Goal: Information Seeking & Learning: Learn about a topic

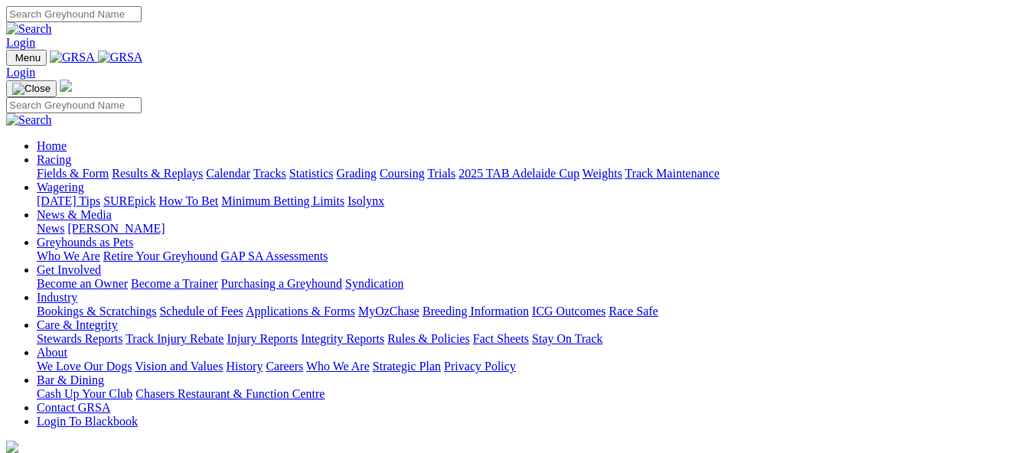
scroll to position [366, 0]
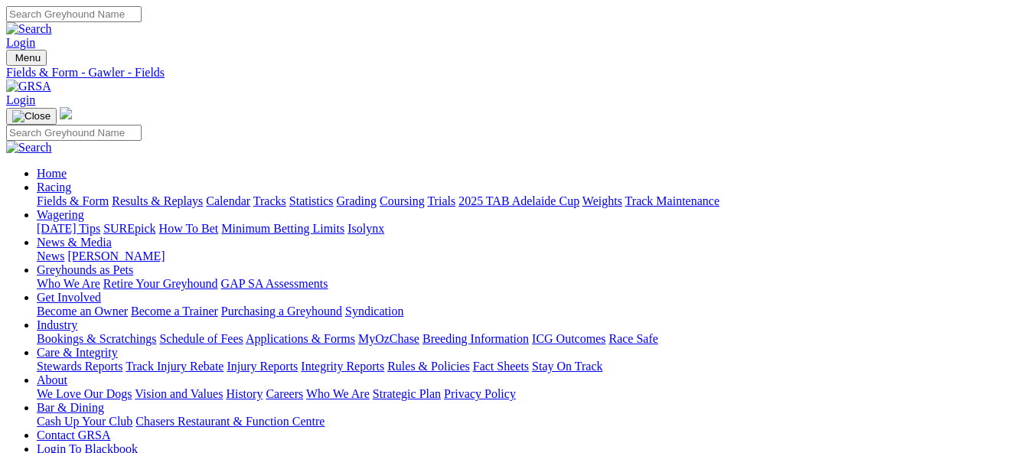
drag, startPoint x: 997, startPoint y: 4, endPoint x: 993, endPoint y: 95, distance: 91.2
click at [623, 194] on link "Weights" at bounding box center [603, 200] width 40 height 13
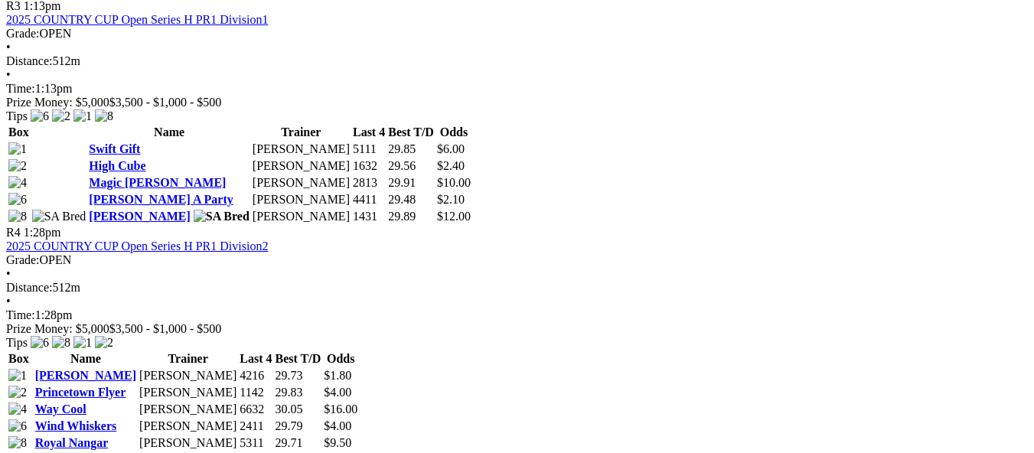
scroll to position [1409, 0]
